Goal: Information Seeking & Learning: Learn about a topic

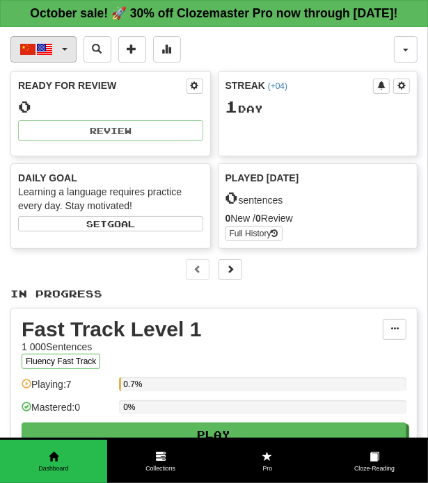
click at [65, 62] on button "中文 / English" at bounding box center [43, 49] width 66 height 26
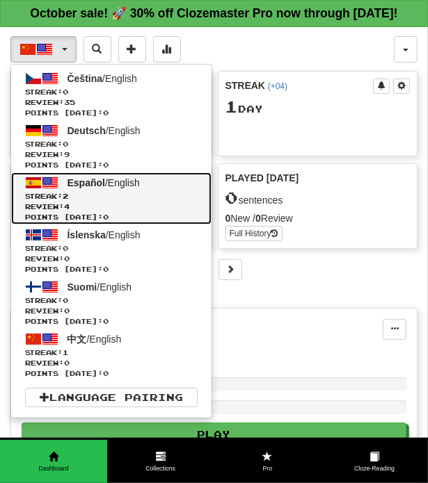
click at [97, 188] on span "Español" at bounding box center [86, 182] width 38 height 11
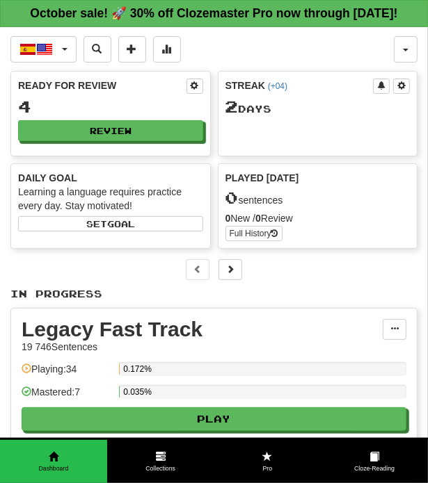
click at [115, 136] on div "Ready for Review 4 Review" at bounding box center [110, 110] width 199 height 77
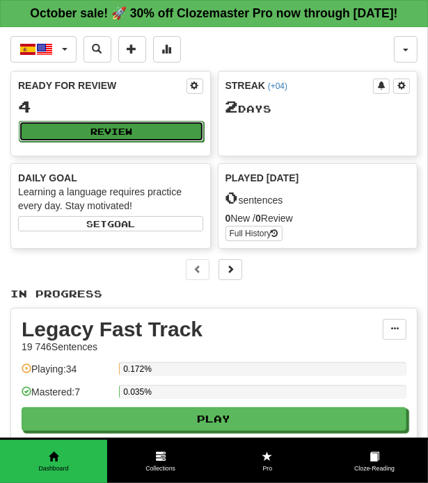
click at [95, 142] on button "Review" at bounding box center [111, 131] width 185 height 21
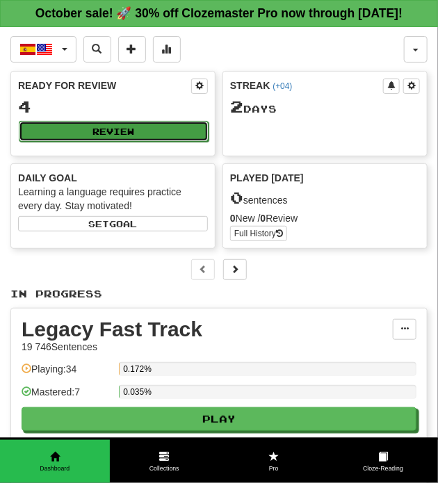
select select "**"
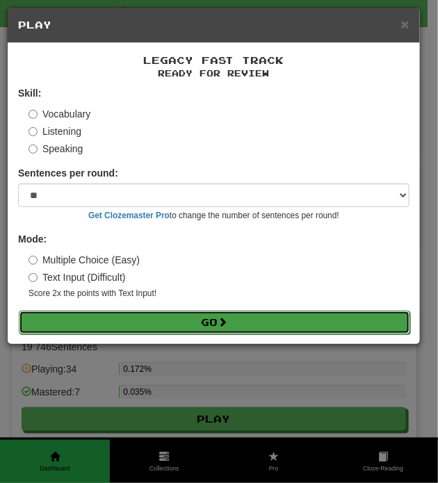
click at [203, 313] on button "Go" at bounding box center [215, 323] width 392 height 24
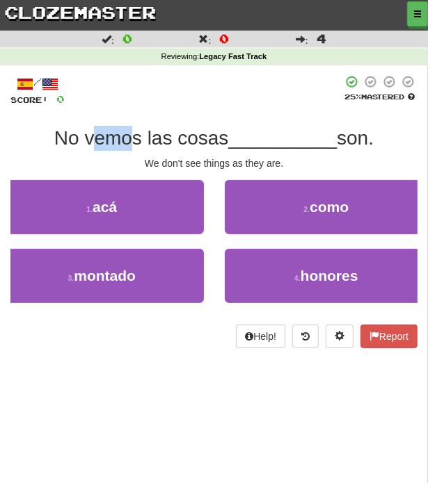
drag, startPoint x: 84, startPoint y: 138, endPoint x: 122, endPoint y: 136, distance: 37.6
click at [122, 136] on span "No vemos las cosas" at bounding box center [141, 138] width 175 height 22
click at [139, 91] on div at bounding box center [204, 90] width 278 height 31
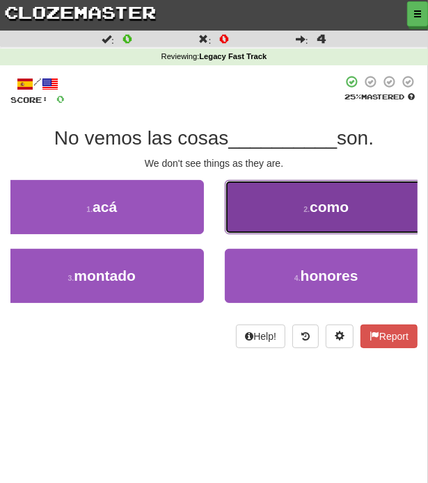
click at [289, 217] on button "2 . como" at bounding box center [327, 207] width 204 height 54
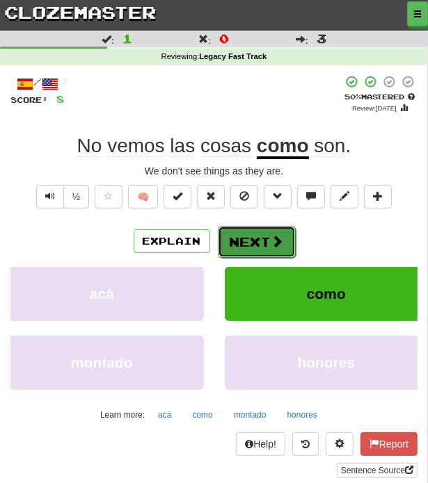
click at [245, 241] on button "Next" at bounding box center [257, 242] width 78 height 32
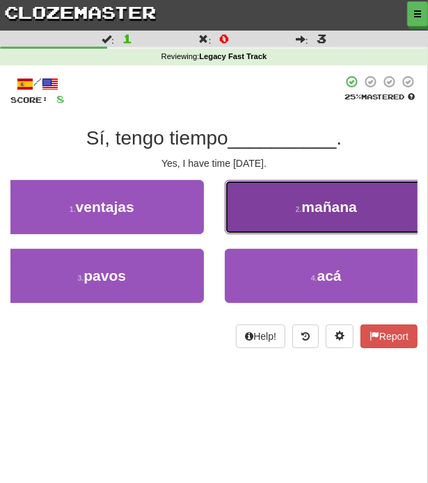
click at [244, 194] on button "2 . mañana" at bounding box center [327, 207] width 204 height 54
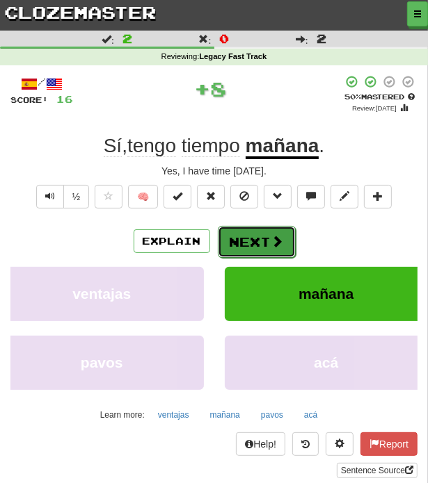
click at [248, 233] on button "Next" at bounding box center [257, 242] width 78 height 32
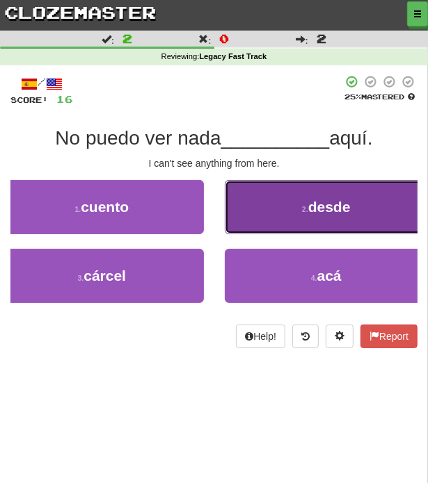
click at [275, 215] on button "2 . desde" at bounding box center [327, 207] width 204 height 54
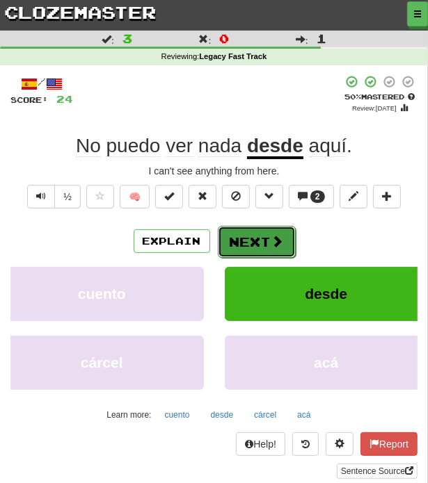
click at [245, 243] on button "Next" at bounding box center [257, 242] width 78 height 32
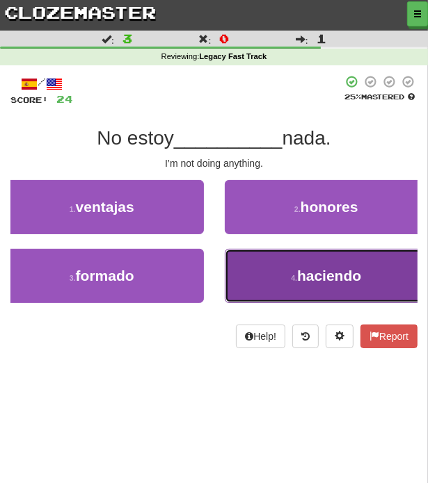
click at [237, 275] on button "4 . haciendo" at bounding box center [327, 276] width 204 height 54
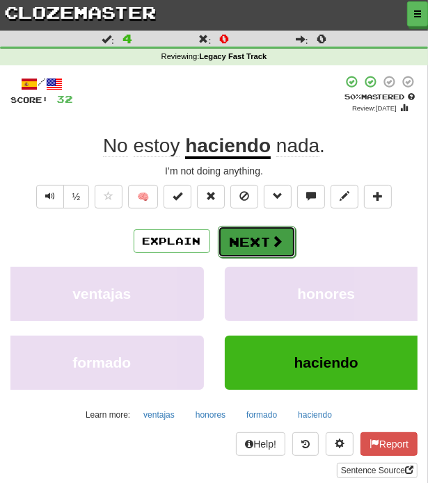
click at [248, 251] on button "Next" at bounding box center [257, 242] width 78 height 32
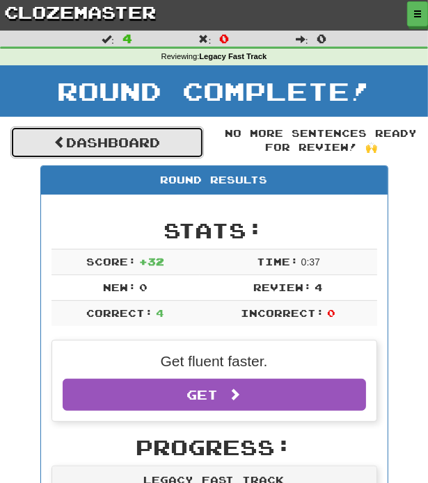
click at [132, 140] on link "Dashboard" at bounding box center [106, 143] width 193 height 32
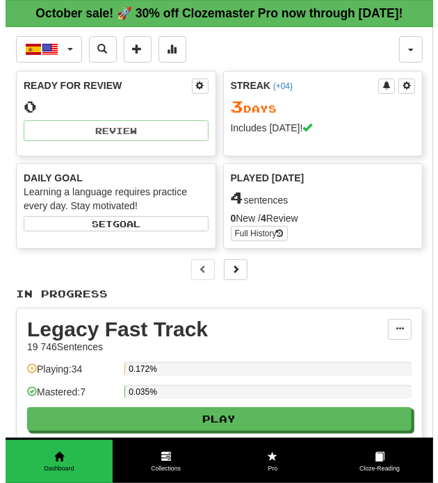
scroll to position [149, 0]
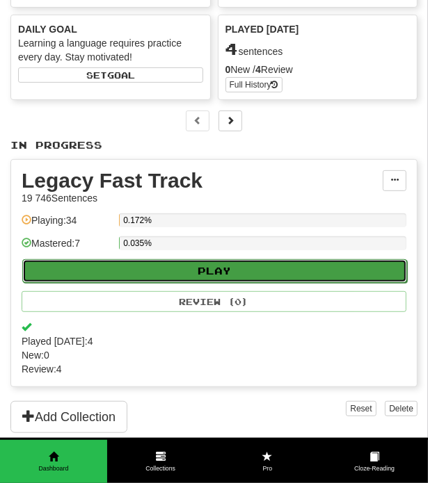
click at [194, 281] on button "Play" at bounding box center [214, 271] width 385 height 24
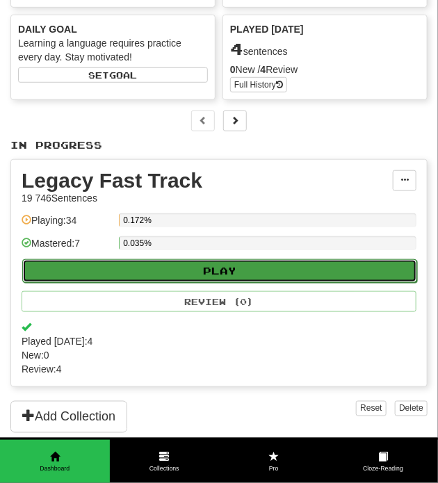
select select "**"
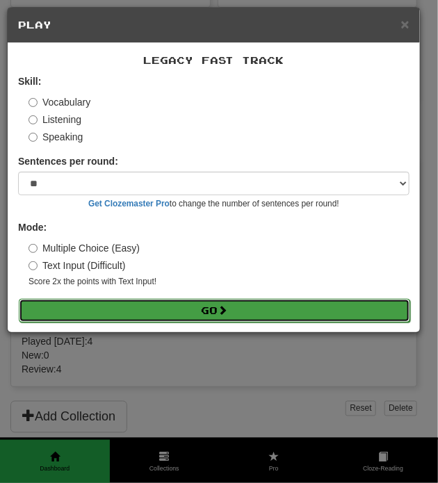
click at [171, 303] on button "Go" at bounding box center [215, 311] width 392 height 24
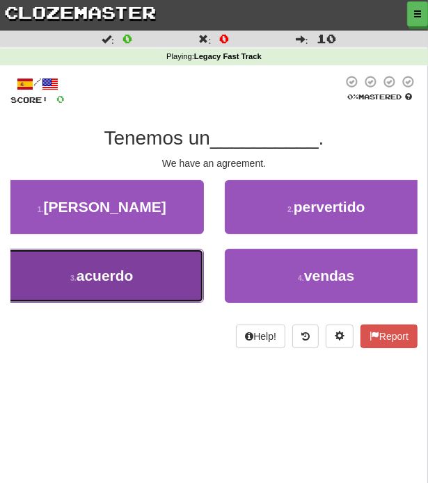
click at [187, 258] on button "3 . acuerdo" at bounding box center [102, 276] width 204 height 54
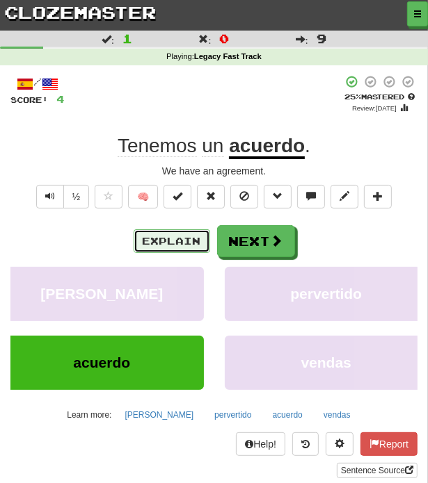
click at [153, 239] on button "Explain" at bounding box center [172, 242] width 77 height 24
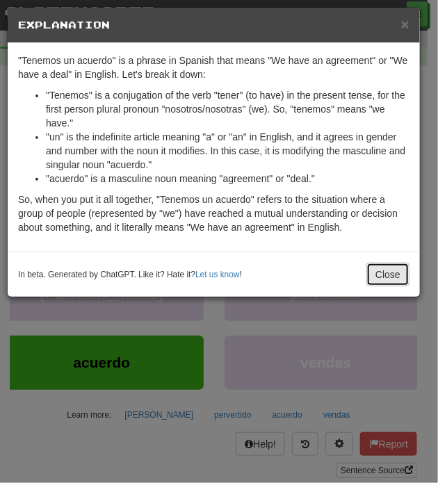
click at [394, 283] on button "Close" at bounding box center [388, 275] width 43 height 24
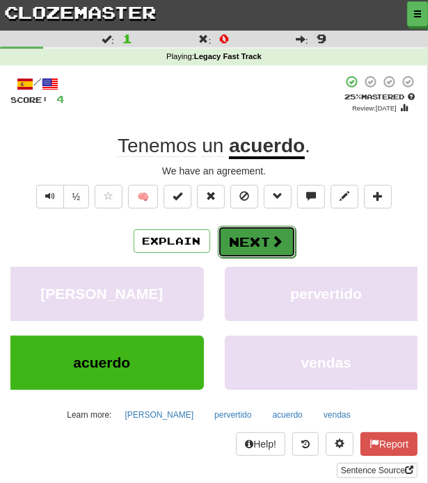
click at [258, 244] on button "Next" at bounding box center [257, 242] width 78 height 32
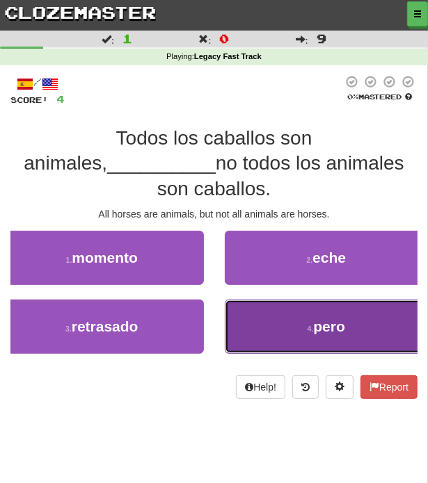
click at [298, 300] on button "4 . pero" at bounding box center [327, 327] width 204 height 54
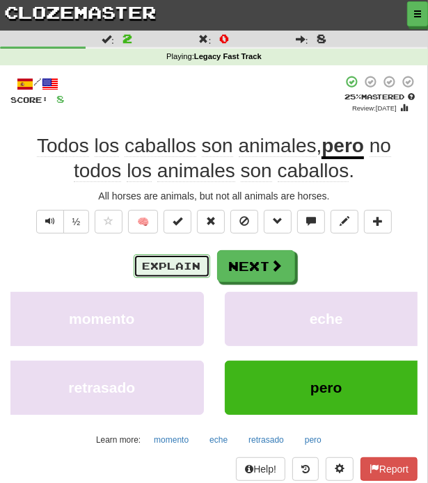
click at [164, 264] on button "Explain" at bounding box center [172, 267] width 77 height 24
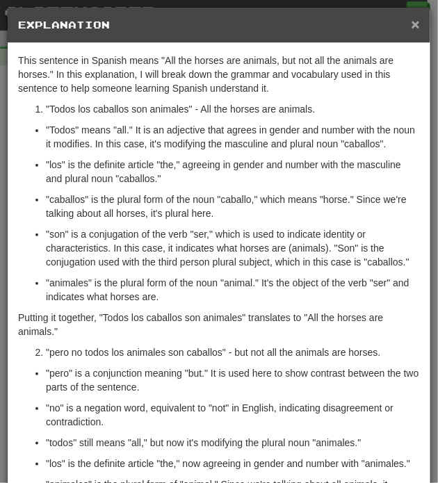
click at [412, 26] on span "×" at bounding box center [416, 24] width 8 height 16
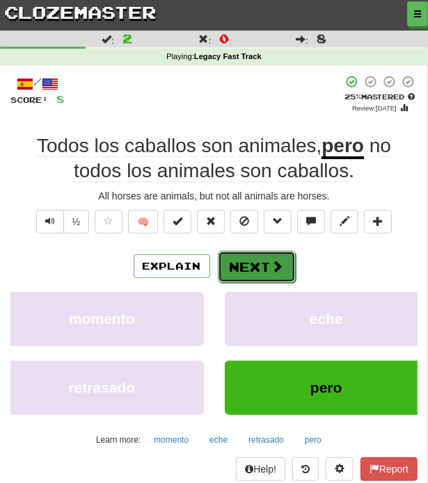
click at [236, 266] on button "Next" at bounding box center [257, 267] width 78 height 32
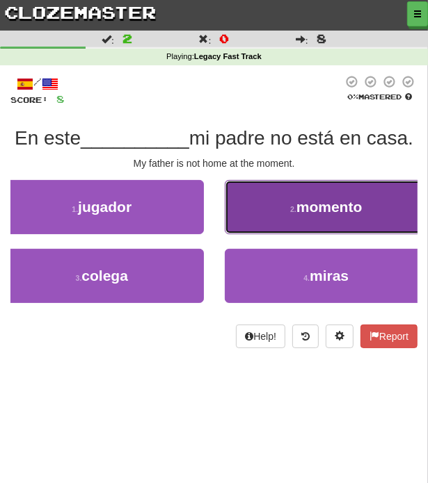
click at [261, 214] on button "2 . momento" at bounding box center [327, 207] width 204 height 54
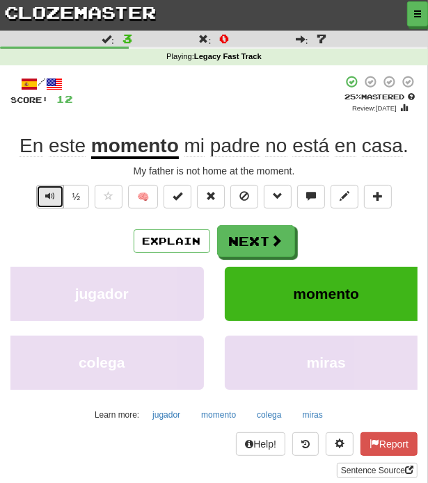
click at [51, 200] on span "Text-to-speech controls" at bounding box center [50, 196] width 10 height 10
click at [56, 192] on button "Text-to-speech controls" at bounding box center [50, 197] width 28 height 24
click at [156, 115] on div "/ Score: 12 + 4 25 % Mastered Review: 2025-10-16 En este momento mi padre no es…" at bounding box center [213, 276] width 407 height 403
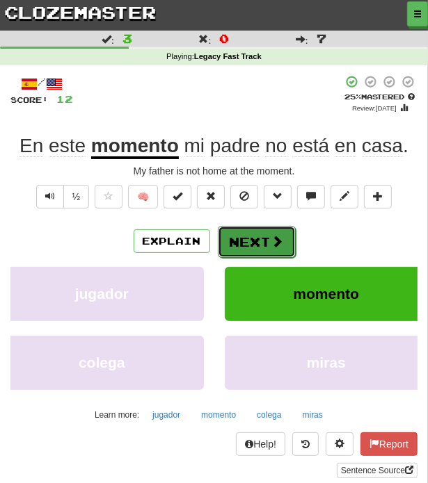
click at [259, 234] on button "Next" at bounding box center [257, 242] width 78 height 32
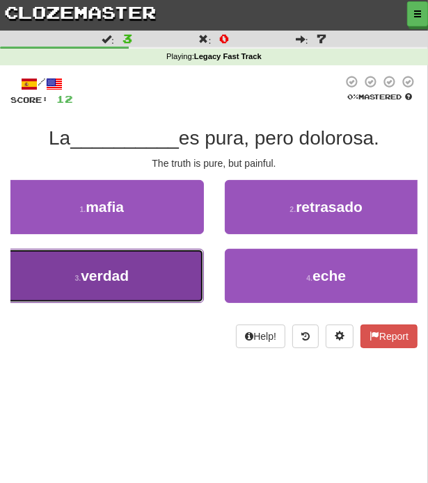
click at [131, 280] on button "3 . verdad" at bounding box center [102, 276] width 204 height 54
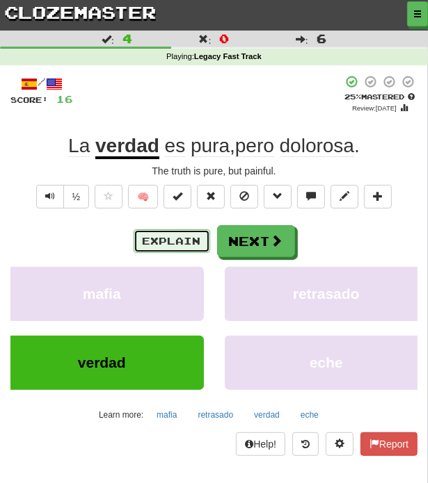
click at [146, 242] on button "Explain" at bounding box center [172, 242] width 77 height 24
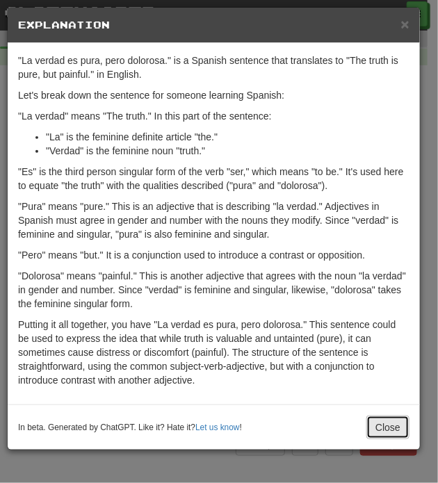
click at [387, 425] on button "Close" at bounding box center [388, 428] width 43 height 24
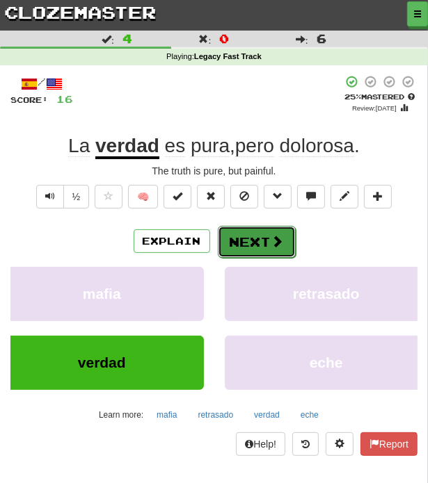
click at [255, 241] on button "Next" at bounding box center [257, 242] width 78 height 32
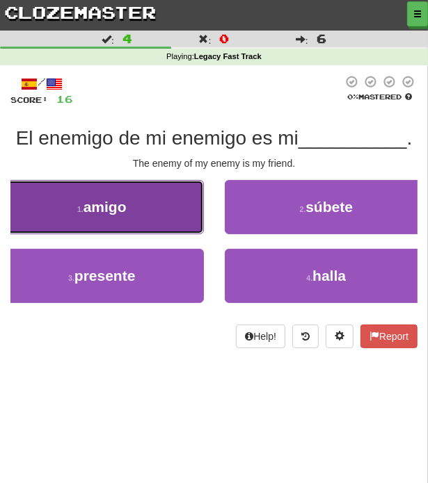
click at [134, 197] on button "1 . amigo" at bounding box center [102, 207] width 204 height 54
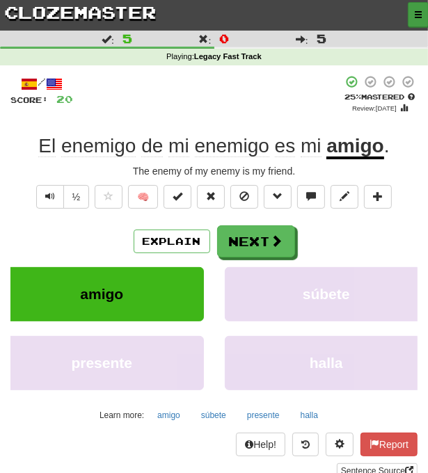
click at [412, 19] on button "button" at bounding box center [418, 14] width 21 height 25
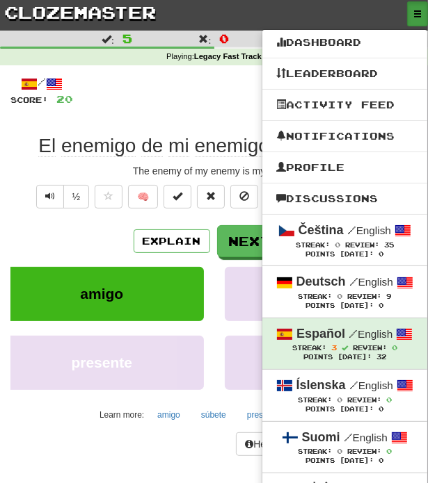
click at [344, 54] on ul "Dashboard Leaderboard Activity Feed Notifications Profile Discussions Čeština /…" at bounding box center [345, 322] width 166 height 587
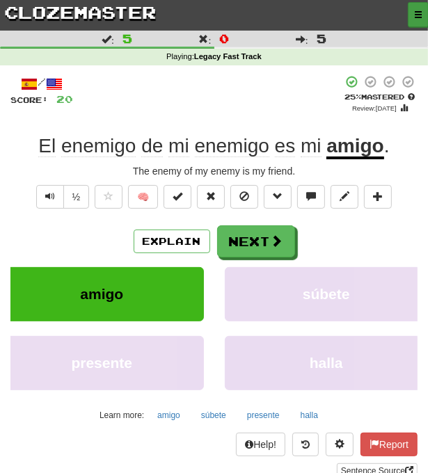
click at [417, 9] on button "button" at bounding box center [418, 14] width 21 height 25
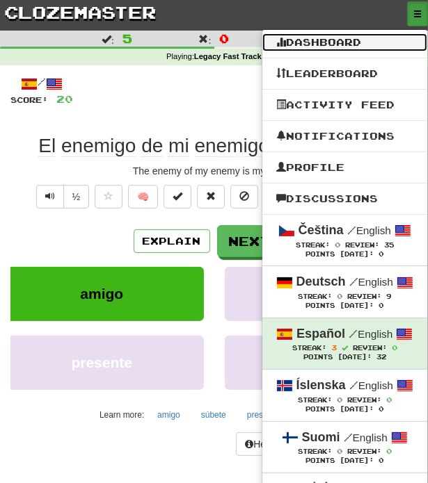
click at [341, 40] on link "Dashboard" at bounding box center [344, 42] width 165 height 18
